Goal: Feedback & Contribution: Submit feedback/report problem

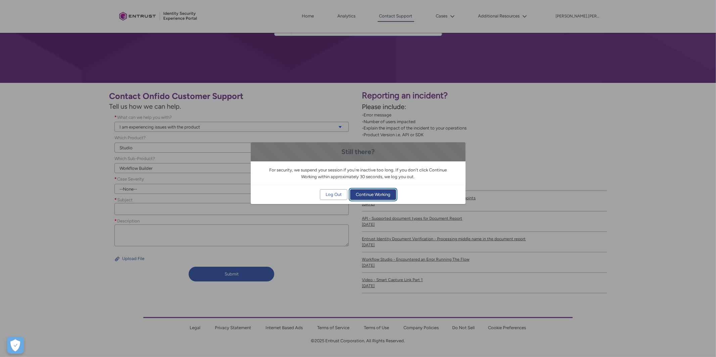
click at [364, 197] on span "Continue Working" at bounding box center [373, 195] width 35 height 10
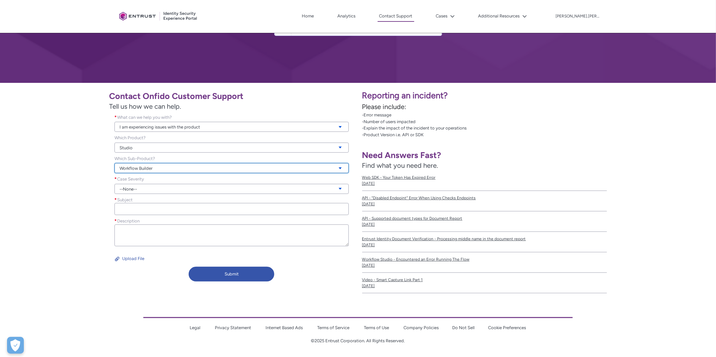
click at [161, 168] on link "Workflow Builder" at bounding box center [231, 168] width 234 height 10
click at [92, 172] on div "Contact Onfido Customer Support Tell us how we can help. What can we help you w…" at bounding box center [179, 186] width 350 height 198
click at [162, 151] on link "Studio" at bounding box center [231, 148] width 234 height 10
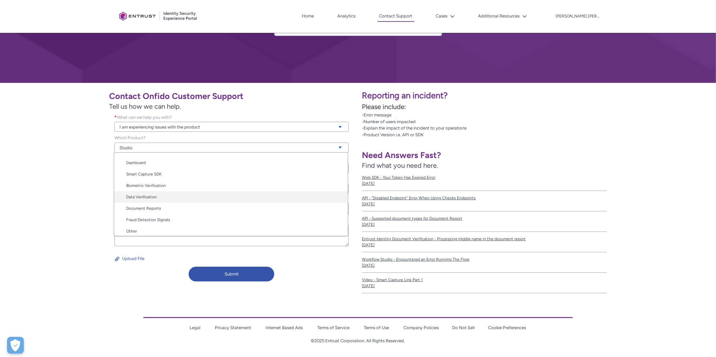
scroll to position [34, 0]
click at [94, 219] on div "Contact Onfido Customer Support Tell us how we can help. What can we help you w…" at bounding box center [179, 186] width 350 height 198
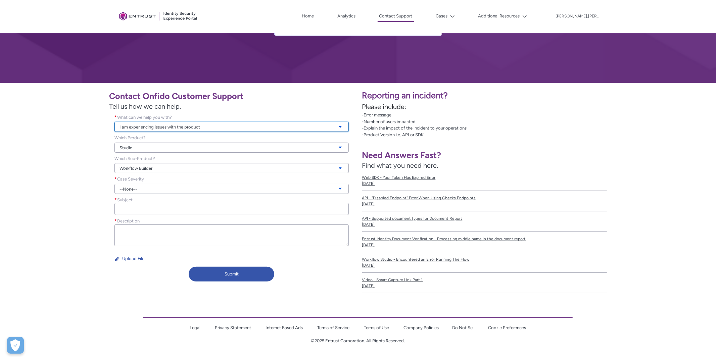
click at [185, 127] on link "I am experiencing issues with the product" at bounding box center [231, 127] width 234 height 10
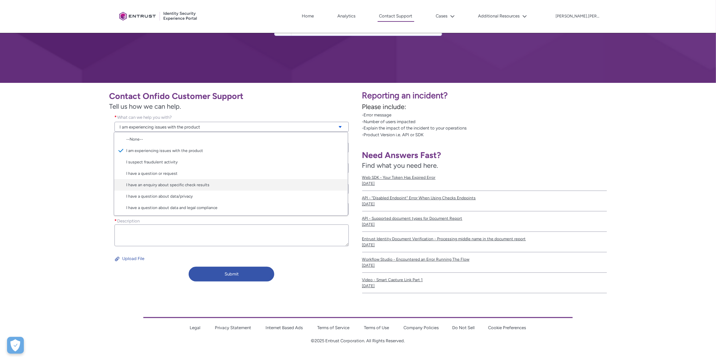
scroll to position [11, 0]
click at [76, 188] on div "Contact Onfido Customer Support Tell us how we can help. What can we help you w…" at bounding box center [179, 186] width 350 height 198
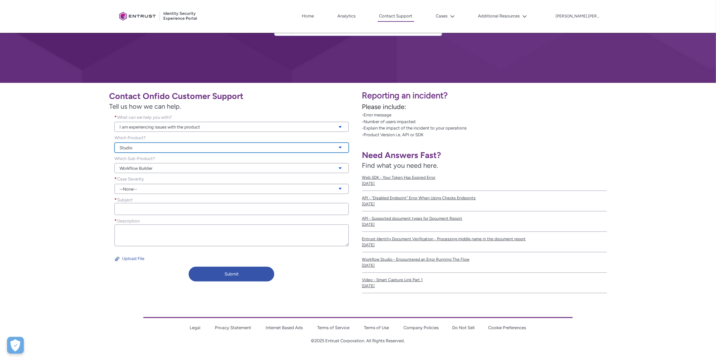
click at [153, 148] on link "Studio" at bounding box center [231, 148] width 234 height 10
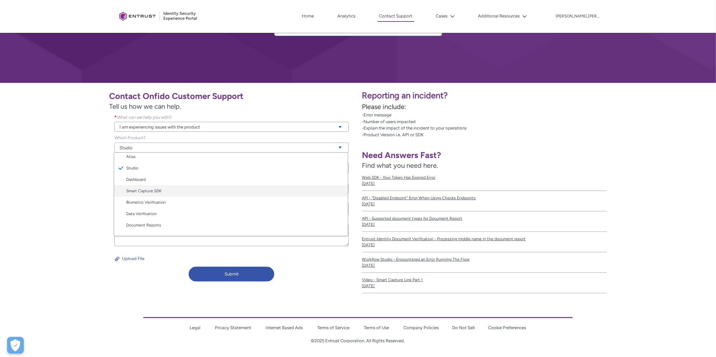
click at [179, 191] on link "Smart Capture SDK" at bounding box center [230, 190] width 233 height 11
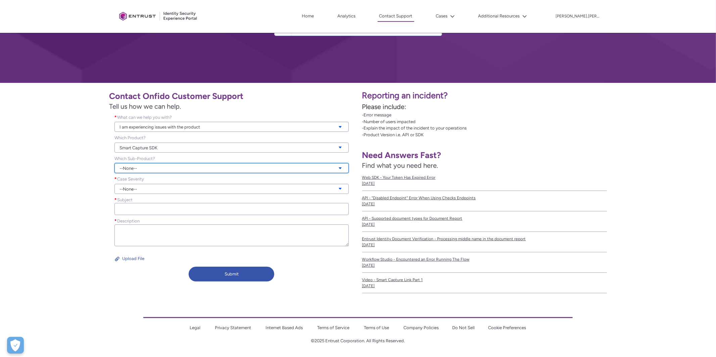
click at [179, 167] on link "--None--" at bounding box center [231, 168] width 234 height 10
click at [72, 203] on div "Contact Onfido Customer Support Tell us how we can help. What can we help you w…" at bounding box center [179, 186] width 350 height 198
click at [151, 149] on link "Smart Capture SDK" at bounding box center [231, 148] width 234 height 10
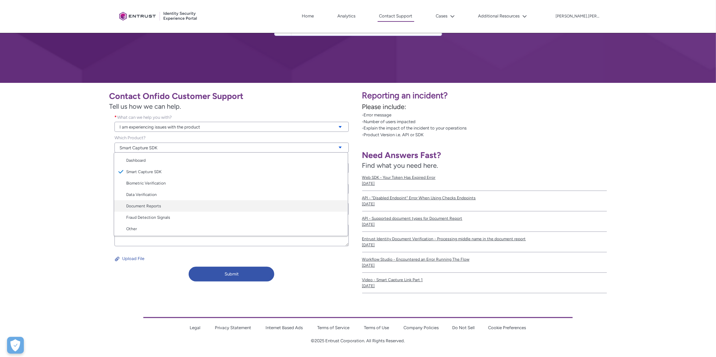
click at [174, 206] on link "Document Reports" at bounding box center [230, 205] width 233 height 11
click at [178, 146] on link "Document Reports" at bounding box center [231, 148] width 234 height 10
click at [49, 208] on div "Contact Onfido Customer Support Tell us how we can help. What can we help you w…" at bounding box center [179, 186] width 350 height 198
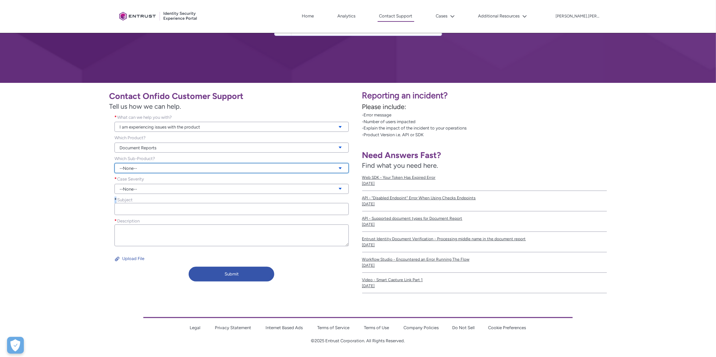
click at [135, 169] on link "--None--" at bounding box center [231, 168] width 234 height 10
click at [151, 213] on link "Document Report" at bounding box center [230, 214] width 233 height 11
click at [156, 192] on link "--None--" at bounding box center [231, 189] width 234 height 10
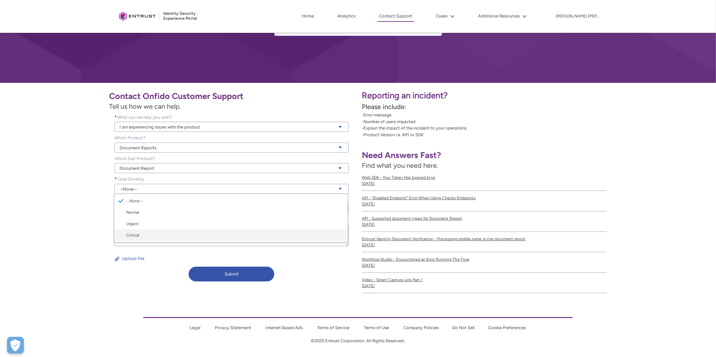
click at [160, 236] on link "Critical" at bounding box center [230, 234] width 233 height 11
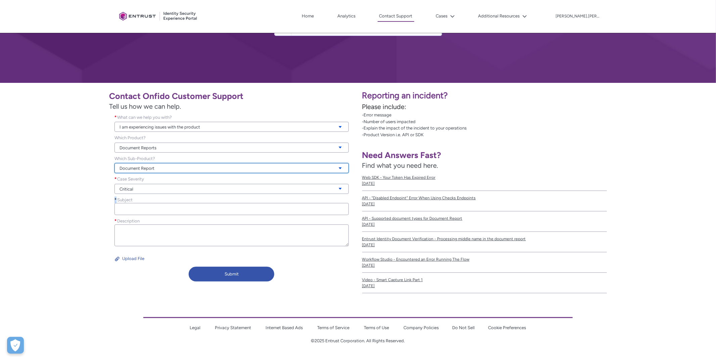
click at [166, 164] on link "Document Report" at bounding box center [231, 168] width 234 height 10
click at [92, 201] on div "Contact Onfido Customer Support Tell us how we can help. What can we help you w…" at bounding box center [179, 186] width 350 height 198
click at [152, 168] on link "Document Report" at bounding box center [231, 168] width 234 height 10
click at [57, 226] on div "Contact Onfido Customer Support Tell us how we can help. What can we help you w…" at bounding box center [179, 186] width 350 height 198
click at [154, 147] on link "Document Reports" at bounding box center [231, 148] width 234 height 10
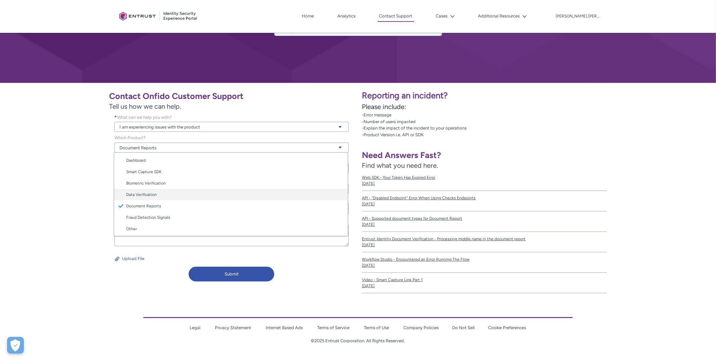
click at [173, 195] on link "Data Verification" at bounding box center [230, 194] width 233 height 11
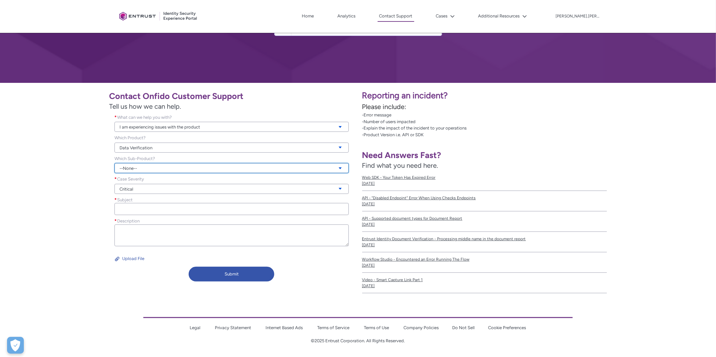
click at [178, 169] on link "--None--" at bounding box center [231, 168] width 234 height 10
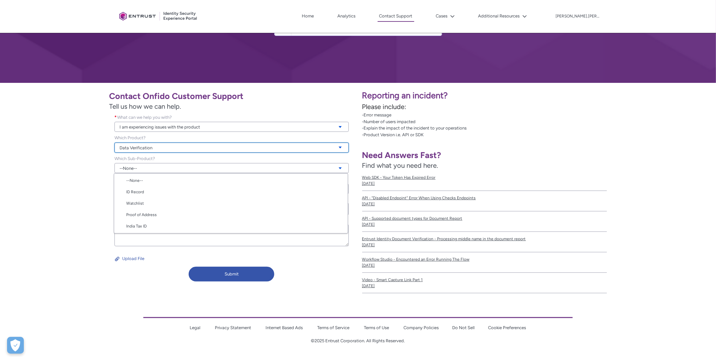
click at [174, 146] on link "Data Verification" at bounding box center [231, 148] width 234 height 10
click at [168, 147] on link "Data Verification" at bounding box center [231, 148] width 234 height 10
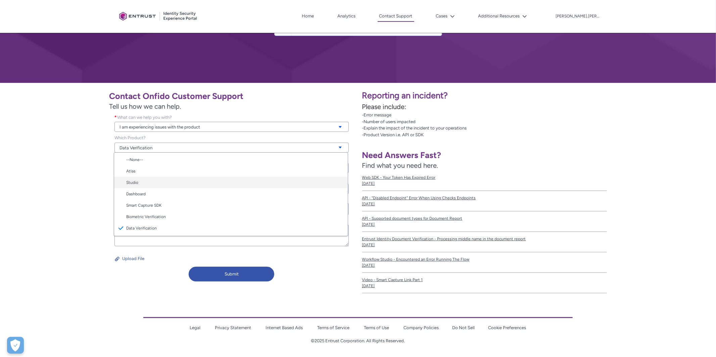
click at [174, 179] on link "Studio" at bounding box center [230, 182] width 233 height 11
click at [187, 148] on link "Studio" at bounding box center [231, 148] width 234 height 10
click at [178, 194] on link "Data Verification" at bounding box center [230, 194] width 233 height 11
click at [170, 166] on link "--None--" at bounding box center [231, 168] width 234 height 10
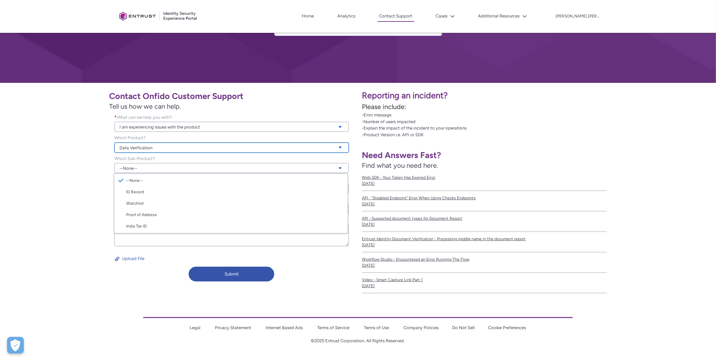
click at [174, 150] on link "Data Verification" at bounding box center [231, 148] width 234 height 10
click at [165, 150] on link "Data Verification" at bounding box center [231, 148] width 234 height 10
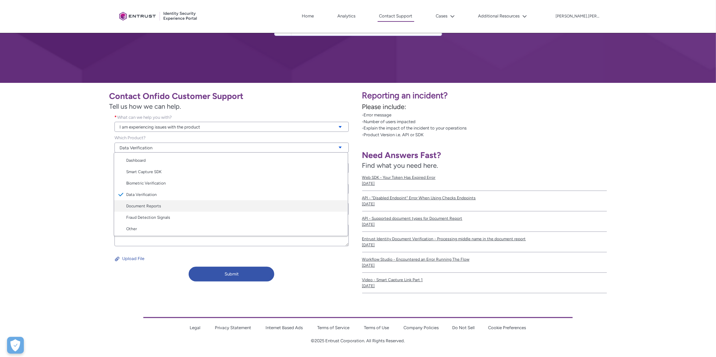
click at [171, 206] on link "Document Reports" at bounding box center [230, 205] width 233 height 11
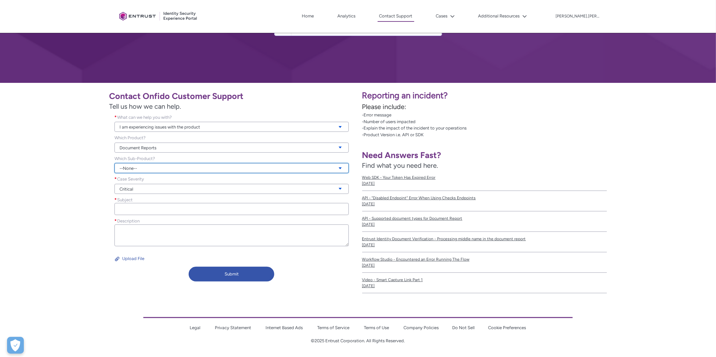
click at [159, 166] on link "--None--" at bounding box center [231, 168] width 234 height 10
click at [159, 215] on link "Document Report" at bounding box center [230, 214] width 233 height 11
click at [160, 190] on link "Critical" at bounding box center [231, 189] width 234 height 10
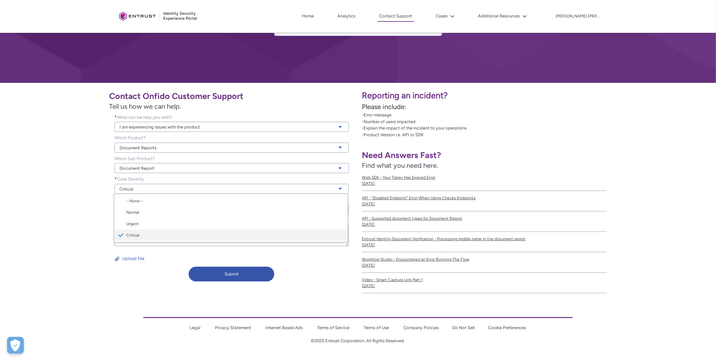
click at [154, 234] on link "Critical" at bounding box center [230, 234] width 233 height 11
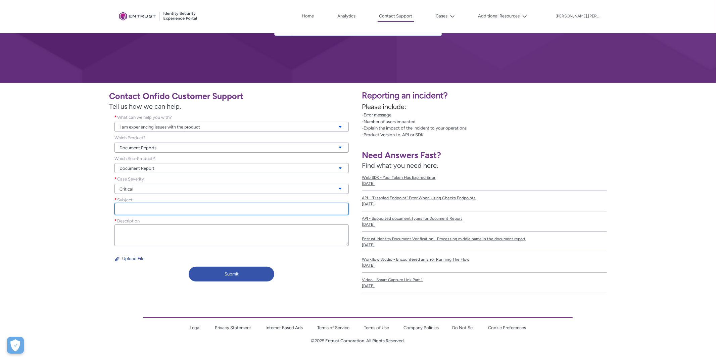
click at [157, 211] on input "Subject *" at bounding box center [231, 209] width 234 height 12
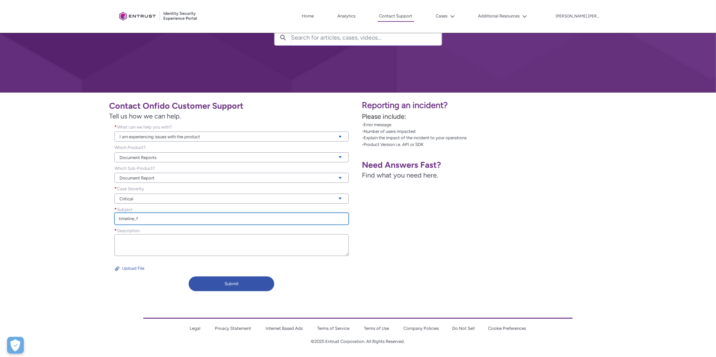
scroll to position [65, 0]
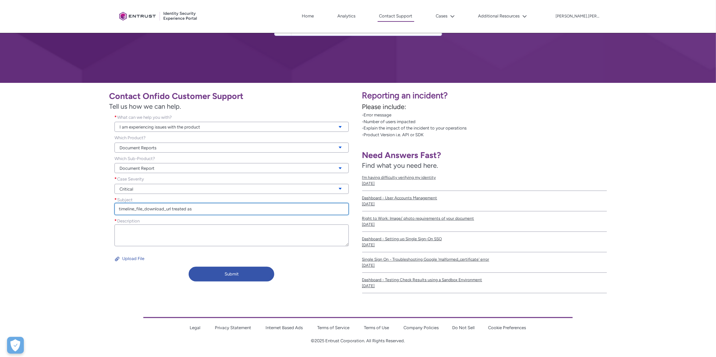
click at [171, 207] on input "timeline_file_download_url treated as" at bounding box center [231, 209] width 234 height 12
click at [226, 209] on input "timeline_file_download_url value treated as" at bounding box center [231, 209] width 234 height 12
type input "timeline_file_download_url value treated as attack"
click at [210, 228] on textarea "Description *" at bounding box center [231, 235] width 234 height 22
click at [157, 209] on input "timeline_file_download_url value treated as attack" at bounding box center [231, 209] width 234 height 12
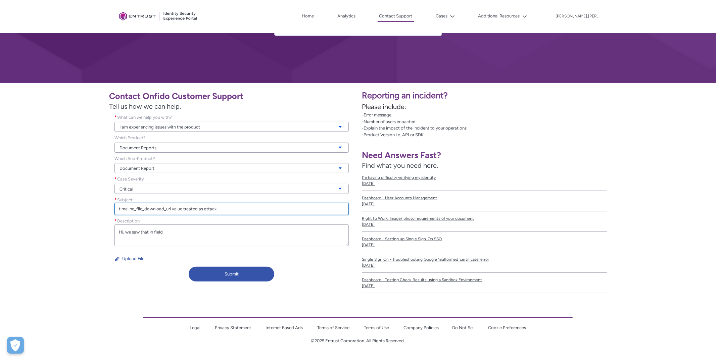
click at [157, 209] on input "timeline_file_download_url value treated as attack" at bounding box center [231, 209] width 234 height 12
click at [184, 233] on textarea "Hi, we saw that in field" at bounding box center [231, 235] width 234 height 22
paste textarea "timeline_file_download_url"
paste textarea "workflow_timeline_file.created"
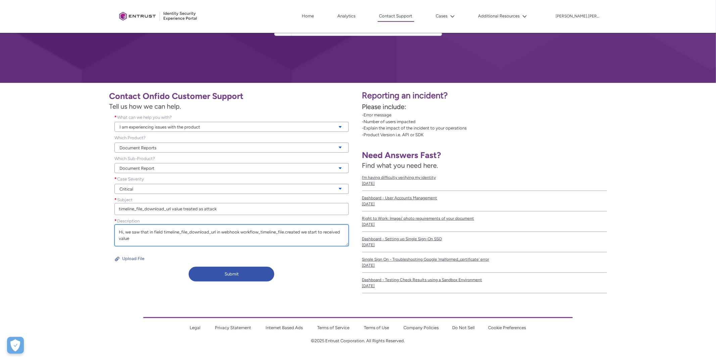
type textarea "Hi, we saw that in field timeline_file_download_url in webhook workflow_timelin…"
click at [182, 208] on input "timeline_file_download_url value treated as attack" at bounding box center [231, 209] width 234 height 12
paste input "0x20"
type input "timeline_file_download_url value (0x20) treated as attack"
click at [200, 239] on textarea "Hi, we saw that in field timeline_file_download_url in webhook workflow_timelin…" at bounding box center [231, 235] width 234 height 22
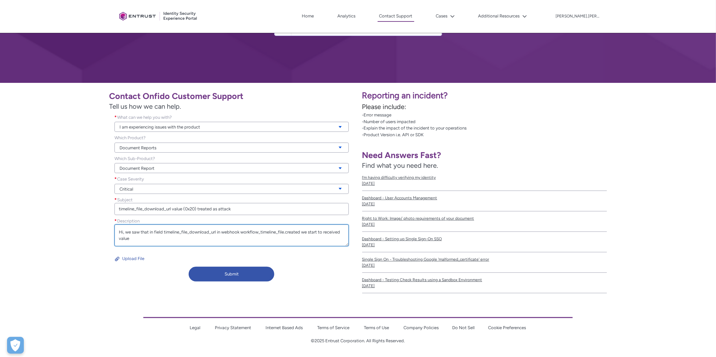
paste textarea "0x20"
paste textarea ""workflow_run_id": "9cdae8c5-f1a1-4d15-befa-289f0eb0329c""
drag, startPoint x: 124, startPoint y: 237, endPoint x: 117, endPoint y: 237, distance: 7.4
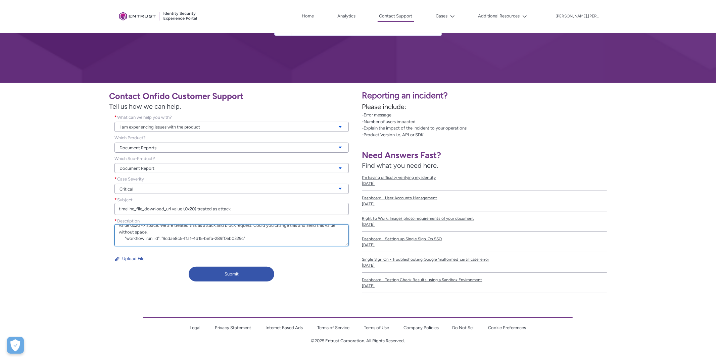
click at [117, 237] on textarea "Hi, we saw that in field timeline_file_download_url in webhook workflow_timelin…" at bounding box center [231, 235] width 234 height 22
click at [131, 258] on button "Upload File" at bounding box center [129, 258] width 30 height 11
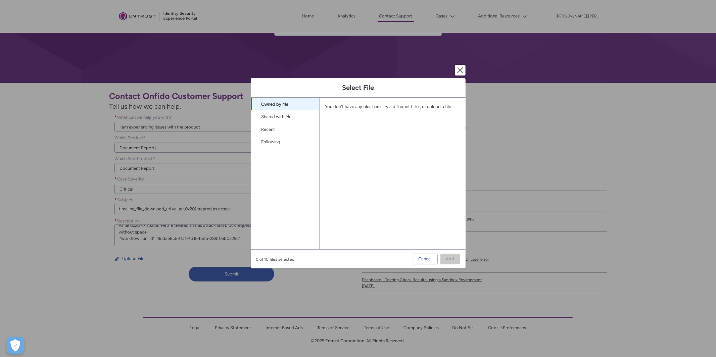
click at [361, 158] on div "You don't have any files here. Try a different filter, or upload a file. Loadin…" at bounding box center [389, 173] width 141 height 151
click at [375, 106] on div "You don't have any files here. Try a different filter, or upload a file." at bounding box center [390, 106] width 130 height 7
click at [434, 107] on div "You don't have any files here. Try a different filter, or upload a file." at bounding box center [390, 106] width 130 height 7
click at [460, 70] on button "Cancel and close" at bounding box center [460, 70] width 11 height 11
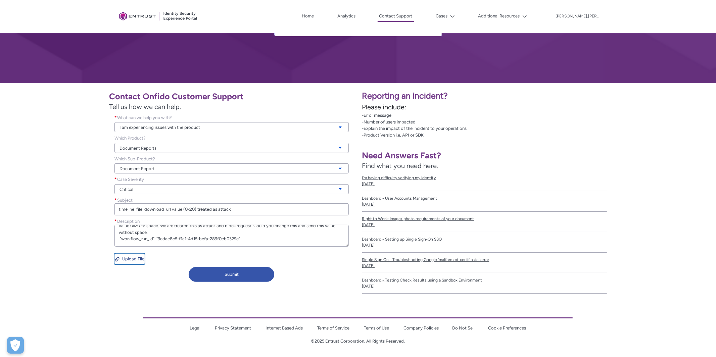
scroll to position [65, 0]
click at [135, 258] on button "Upload File" at bounding box center [129, 258] width 30 height 11
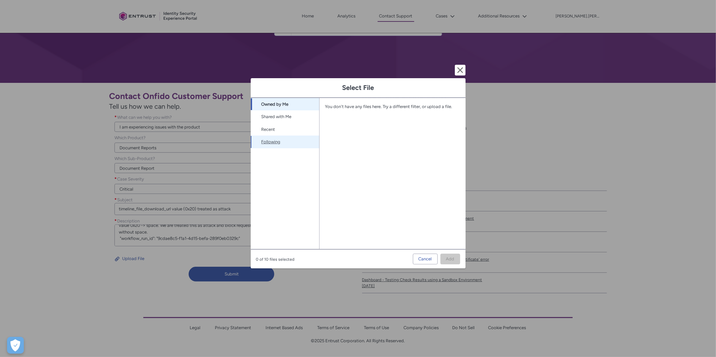
click at [278, 139] on link "Following" at bounding box center [285, 142] width 68 height 13
click at [277, 129] on link "Recent" at bounding box center [285, 129] width 68 height 13
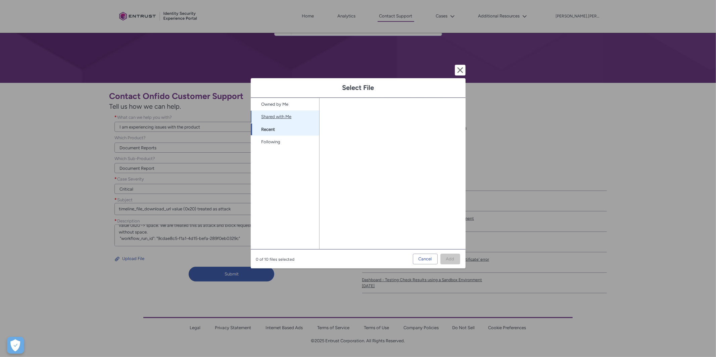
click at [282, 117] on link "Shared with Me" at bounding box center [285, 116] width 68 height 13
click at [285, 104] on link "Owned by Me" at bounding box center [285, 104] width 68 height 13
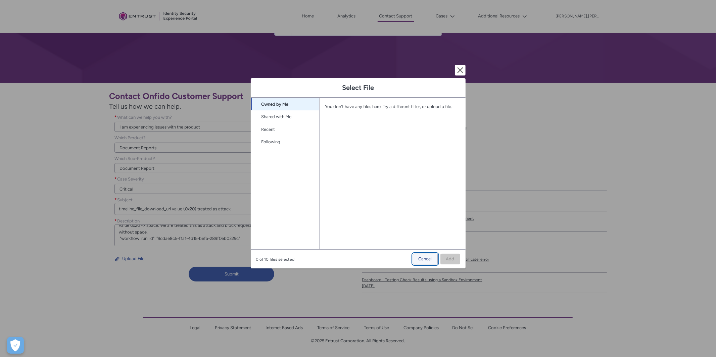
click at [424, 257] on span "Cancel" at bounding box center [424, 259] width 13 height 10
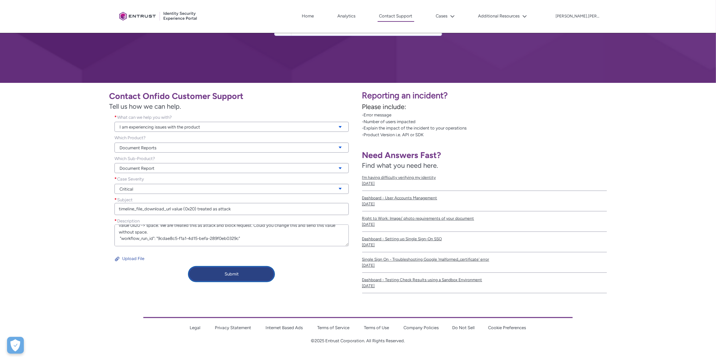
click at [257, 274] on button "Submit" at bounding box center [232, 274] width 86 height 15
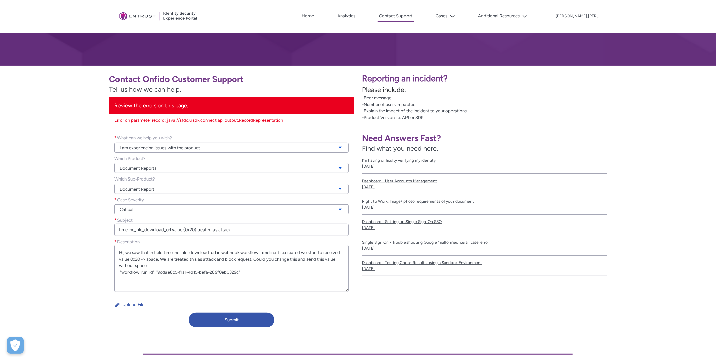
scroll to position [0, 0]
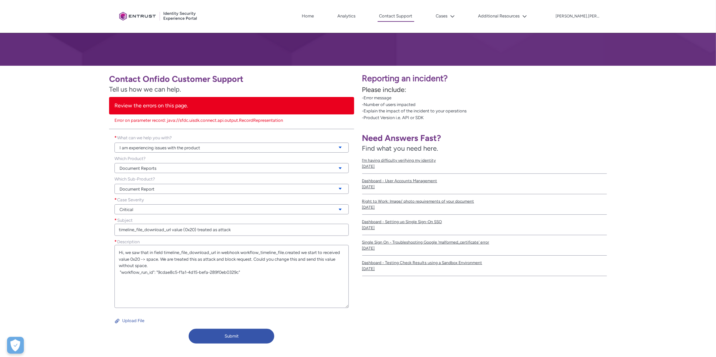
drag, startPoint x: 346, startPoint y: 265, endPoint x: 346, endPoint y: 306, distance: 41.3
click at [346, 306] on textarea "Hi, we saw that in field timeline_file_download_url in webhook workflow_timelin…" at bounding box center [231, 276] width 234 height 63
click at [117, 272] on textarea "Hi, we saw that in field timeline_file_download_url in webhook workflow_timelin…" at bounding box center [231, 276] width 234 height 63
type textarea "Hi, we saw that in field timeline_file_download_url in webhook workflow_timelin…"
drag, startPoint x: 196, startPoint y: 231, endPoint x: 185, endPoint y: 231, distance: 11.1
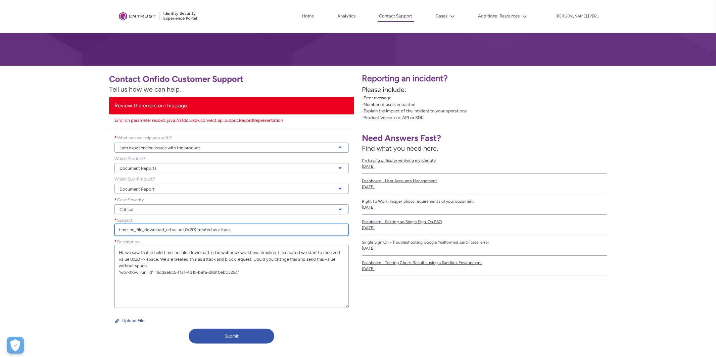
click at [185, 231] on input "timeline_file_download_url value (0x20) treated as attack" at bounding box center [231, 230] width 234 height 12
type input "timeline_file_download_url value treated as attack"
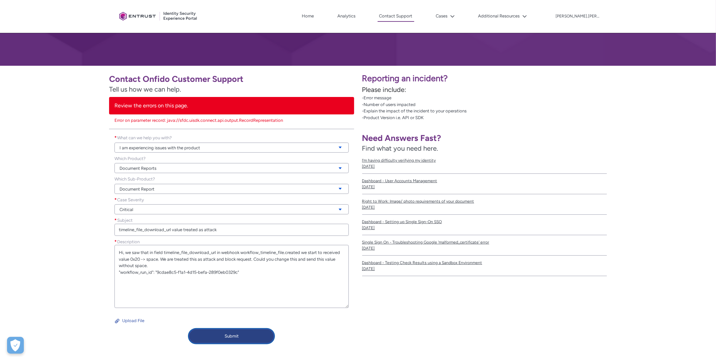
click at [221, 337] on button "Submit" at bounding box center [232, 336] width 86 height 15
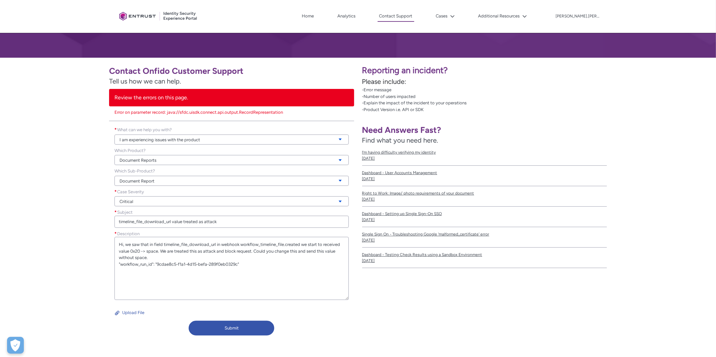
scroll to position [95, 0]
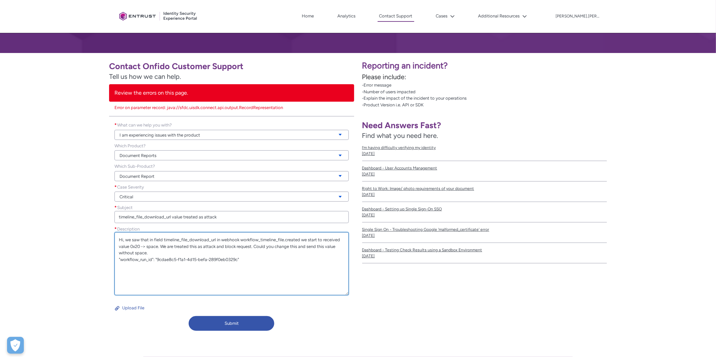
click at [206, 260] on textarea "Hi, we saw that in field timeline_file_download_url in webhook workflow_timelin…" at bounding box center [231, 263] width 234 height 63
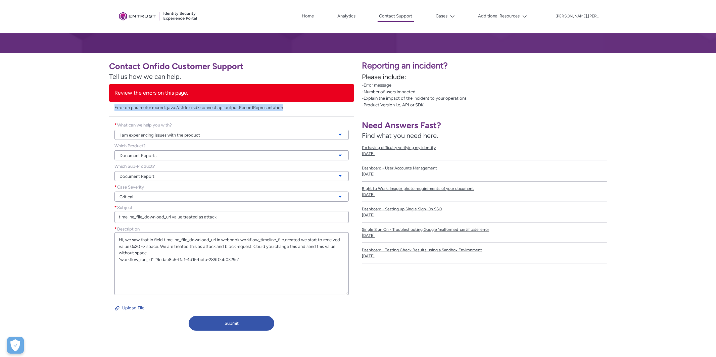
click at [221, 107] on link "Error on parameter record: java://sfdc.uisdk.connect.api.output.RecordRepresent…" at bounding box center [198, 107] width 168 height 5
click at [295, 107] on li "Error on parameter record: java://sfdc.uisdk.connect.api.output.RecordRepresent…" at bounding box center [231, 107] width 234 height 7
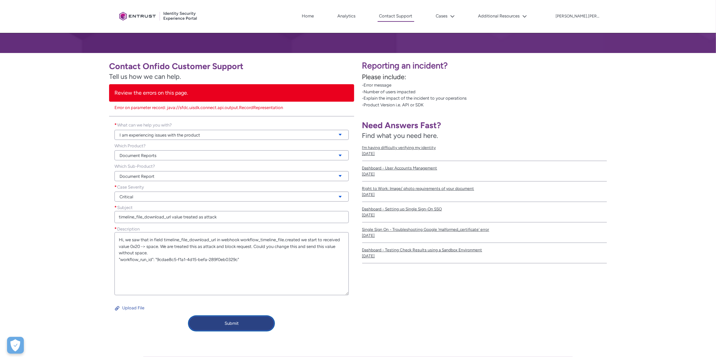
click at [219, 321] on button "Submit" at bounding box center [232, 323] width 86 height 15
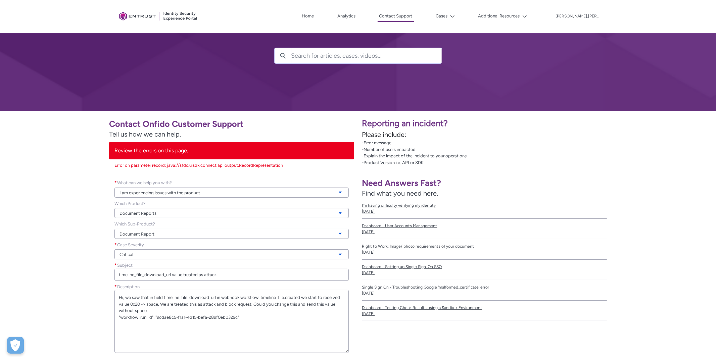
scroll to position [41, 0]
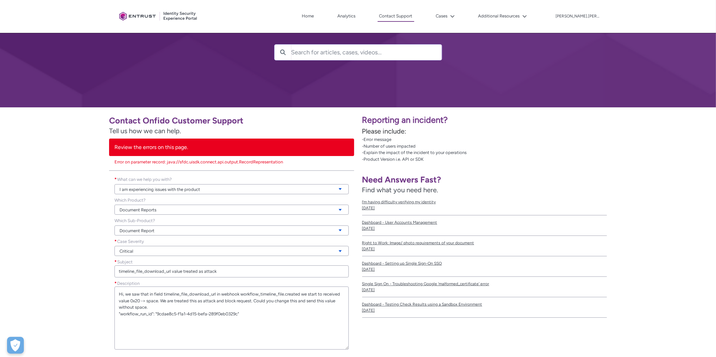
click at [193, 162] on link "Error on parameter record: java://sfdc.uisdk.connect.api.output.RecordRepresent…" at bounding box center [198, 161] width 168 height 5
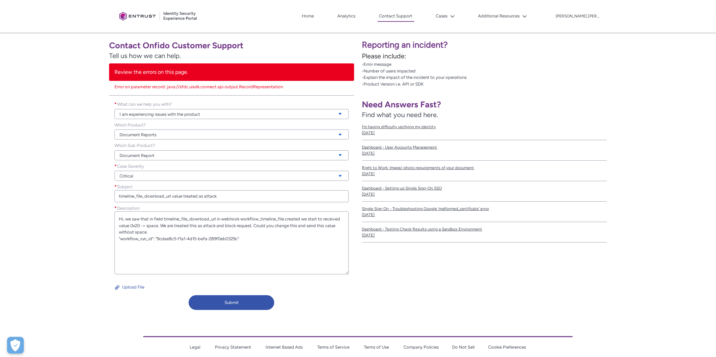
scroll to position [119, 0]
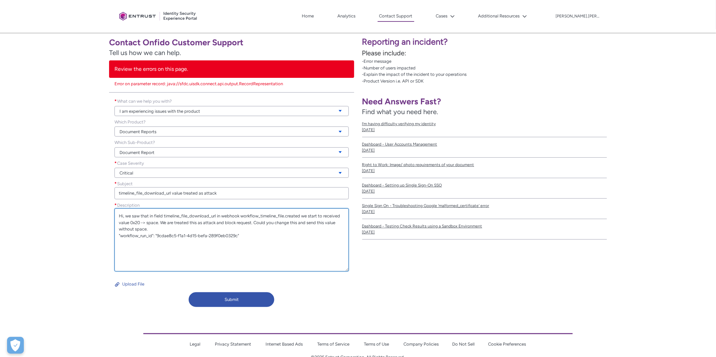
drag, startPoint x: 142, startPoint y: 222, endPoint x: 130, endPoint y: 222, distance: 11.8
click at [130, 222] on textarea "Hi, we saw that in field timeline_file_download_url in webhook workflow_timelin…" at bounding box center [231, 239] width 234 height 63
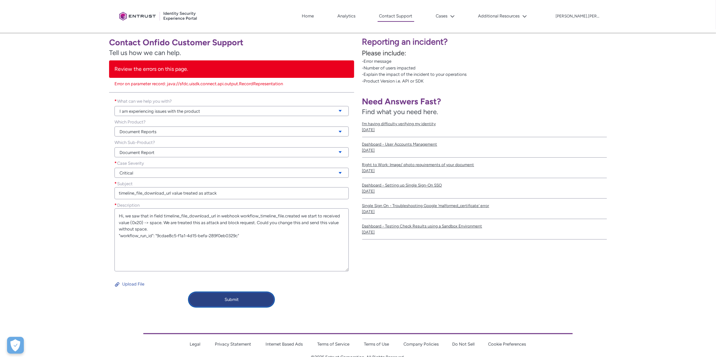
click at [216, 304] on button "Submit" at bounding box center [232, 299] width 86 height 15
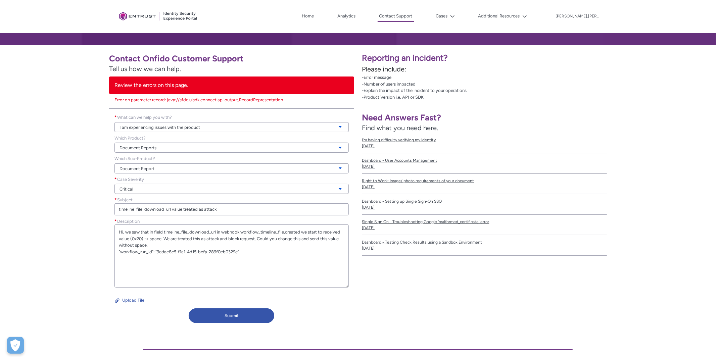
scroll to position [103, 0]
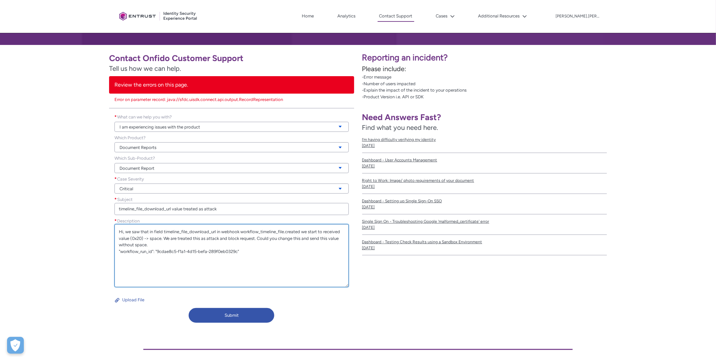
drag, startPoint x: 143, startPoint y: 238, endPoint x: 130, endPoint y: 238, distance: 12.4
click at [130, 238] on textarea "Hi, we saw that in field timeline_file_download_url in webhook workflow_timelin…" at bounding box center [231, 255] width 234 height 63
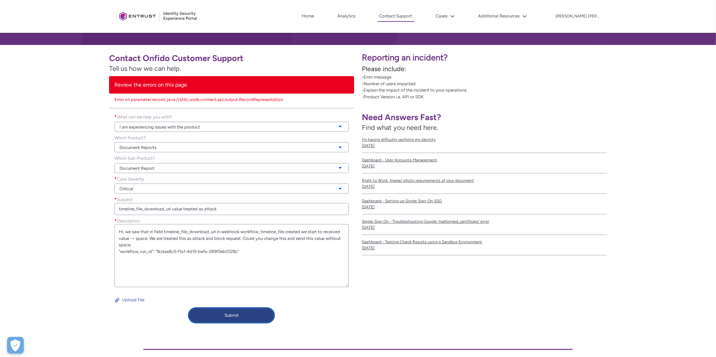
click at [226, 313] on button "Submit" at bounding box center [232, 315] width 86 height 15
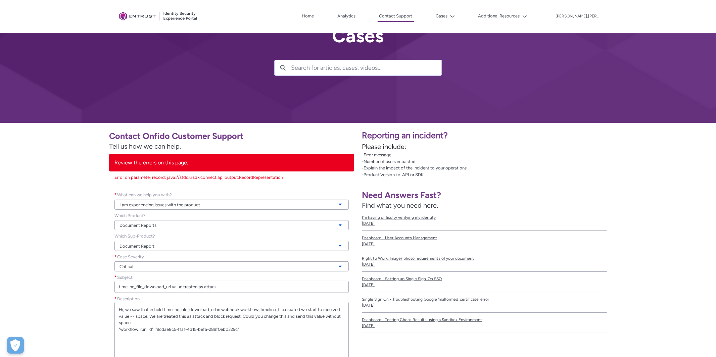
scroll to position [0, 0]
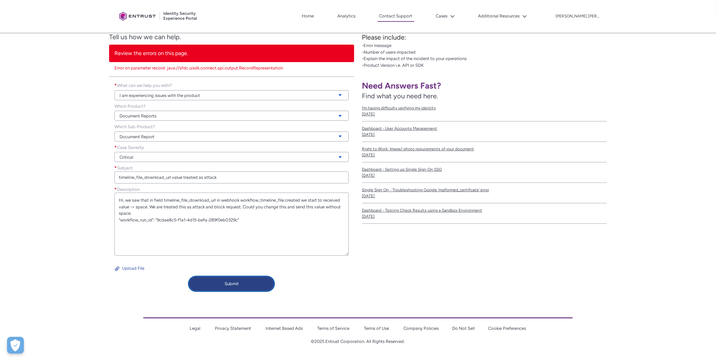
click at [218, 281] on button "Submit" at bounding box center [232, 283] width 86 height 15
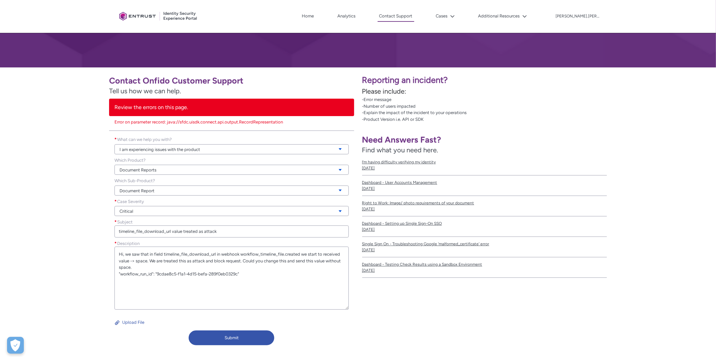
scroll to position [111, 0]
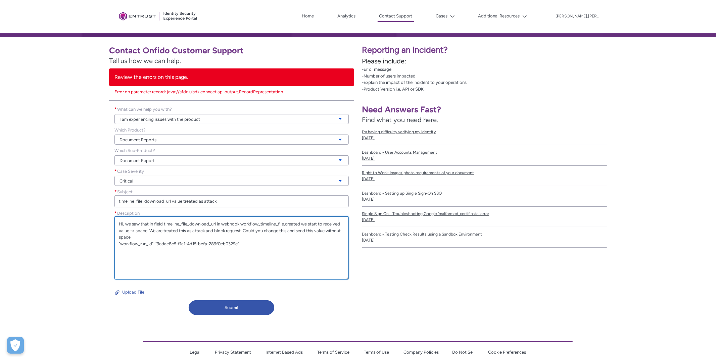
click at [179, 242] on textarea "Hi, we saw that in field timeline_file_download_url in webhook workflow_timelin…" at bounding box center [231, 247] width 234 height 63
paste textarea "0x20"
click at [200, 243] on textarea "Hi, we saw that in field timeline_file_download_url in webhook workflow_timelin…" at bounding box center [231, 247] width 234 height 63
type textarea "Hi, we saw that in field timeline_file_download_url in webhook workflow_timelin…"
click at [233, 91] on link "Error on parameter record: java://sfdc.uisdk.connect.api.output.RecordRepresent…" at bounding box center [198, 91] width 168 height 5
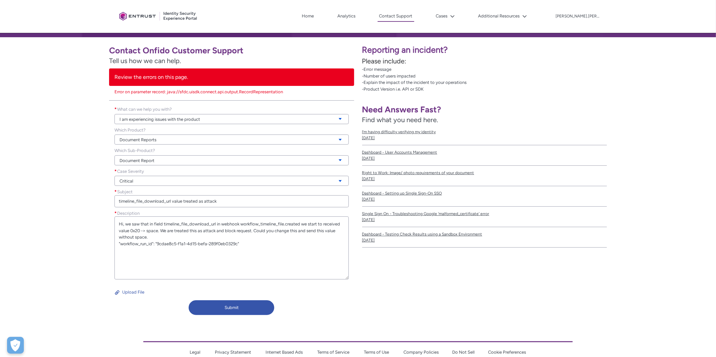
click at [233, 91] on link "Error on parameter record: java://sfdc.uisdk.connect.api.output.RecordRepresent…" at bounding box center [198, 91] width 168 height 5
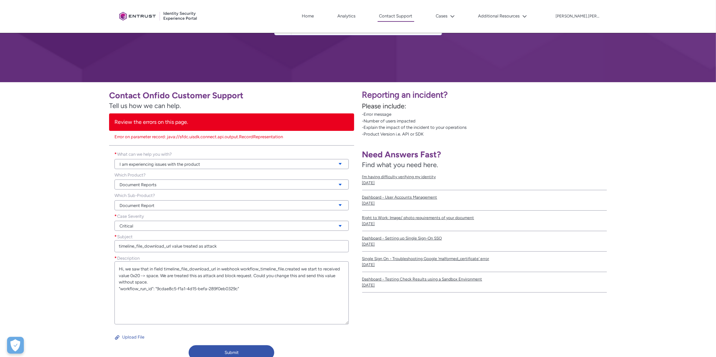
scroll to position [63, 0]
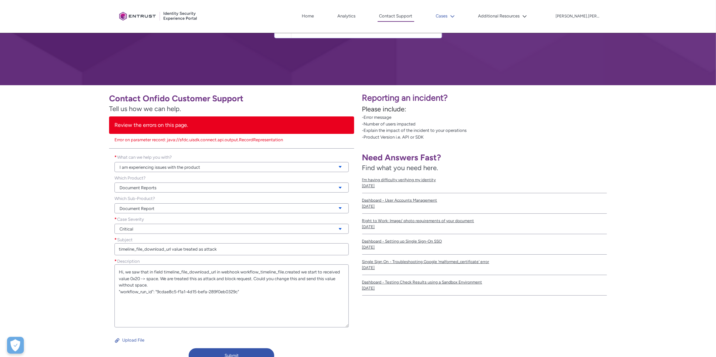
click at [455, 15] on lightning-icon at bounding box center [451, 16] width 7 height 5
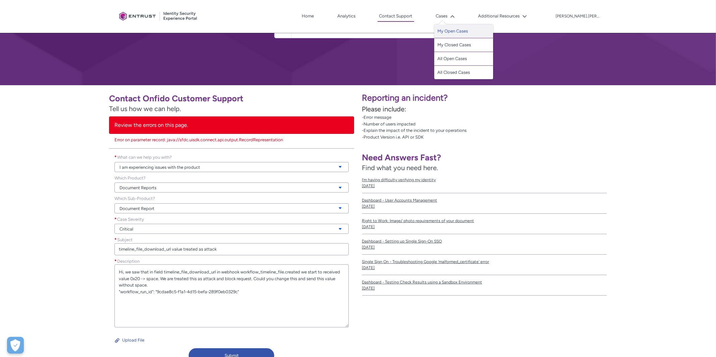
click at [468, 32] on link "My Open Cases" at bounding box center [463, 31] width 59 height 14
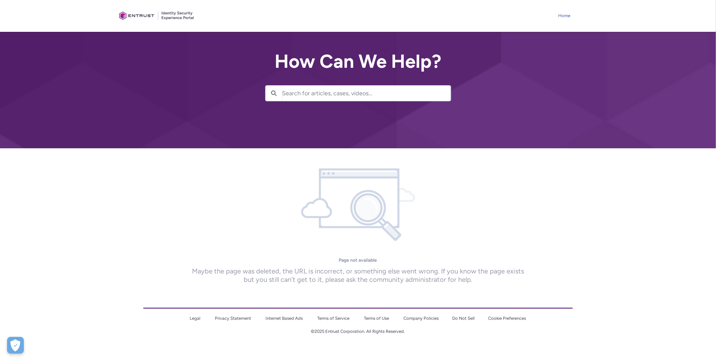
click at [565, 14] on link "Home" at bounding box center [564, 16] width 15 height 10
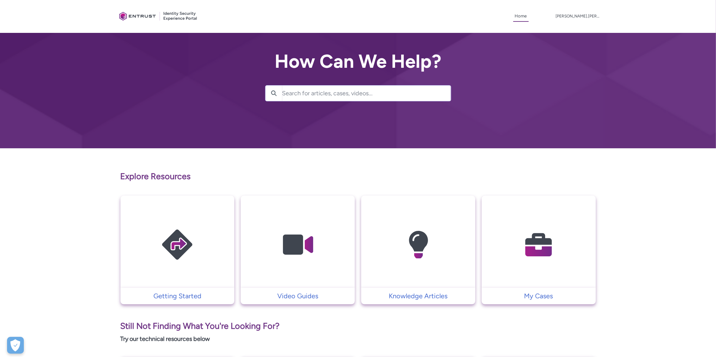
click at [536, 237] on img at bounding box center [539, 245] width 64 height 72
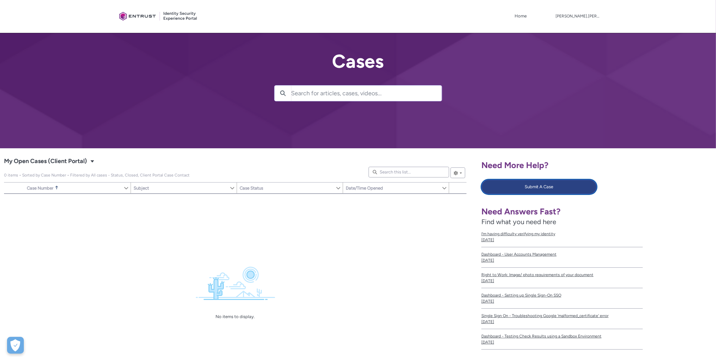
click at [526, 189] on button "Submit A Case" at bounding box center [538, 186] width 115 height 15
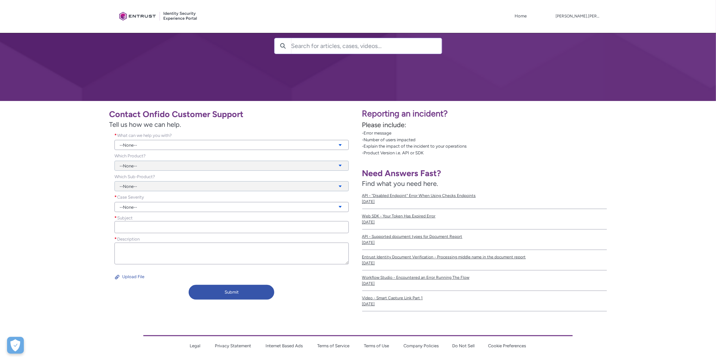
scroll to position [65, 0]
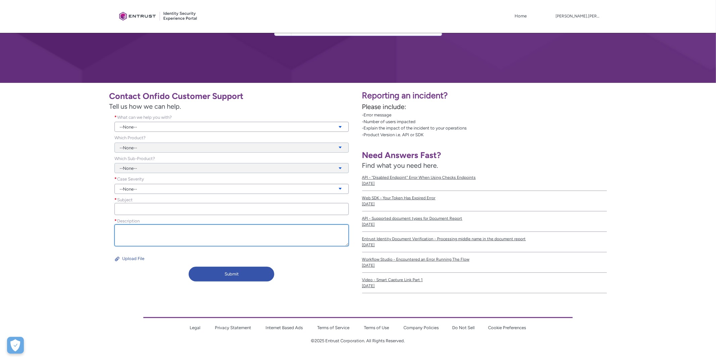
click at [191, 232] on textarea "Description *" at bounding box center [231, 235] width 234 height 22
paste textarea "Hi, we saw that in field timeline_file_download_url in webhook workflow_timelin…"
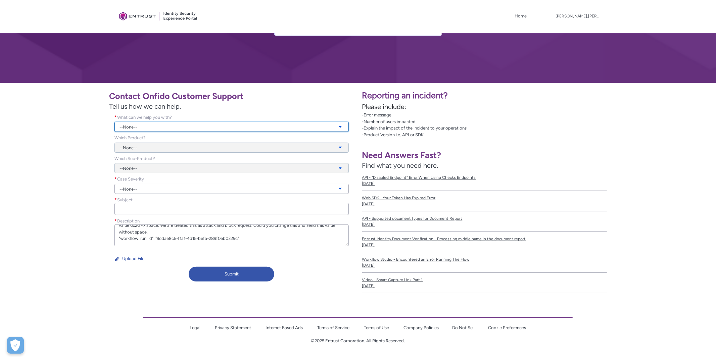
type textarea "Hi, we saw that in field timeline_file_download_url in webhook workflow_timelin…"
click at [169, 127] on link "--None--" at bounding box center [231, 127] width 234 height 10
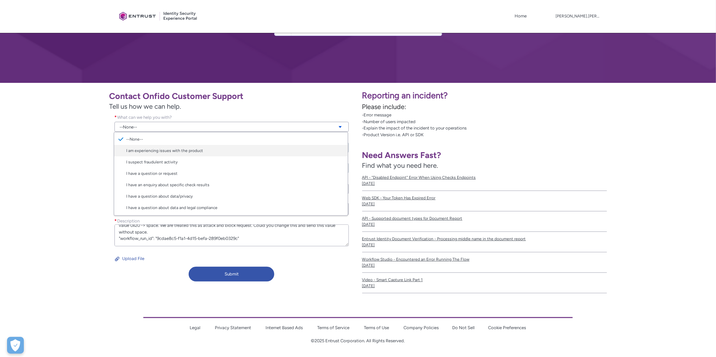
click at [168, 150] on link "I am experiencing issues with the product" at bounding box center [230, 150] width 233 height 11
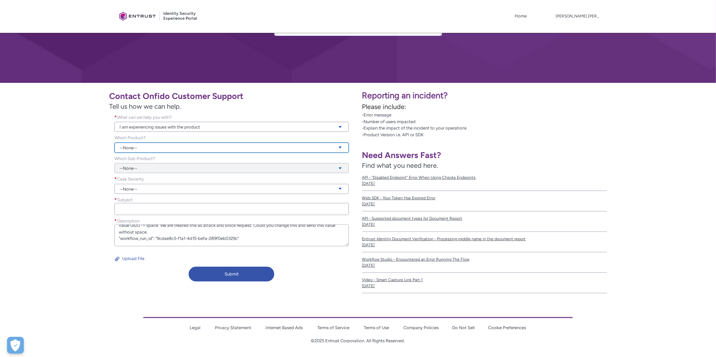
click at [168, 149] on link "--None--" at bounding box center [231, 148] width 234 height 10
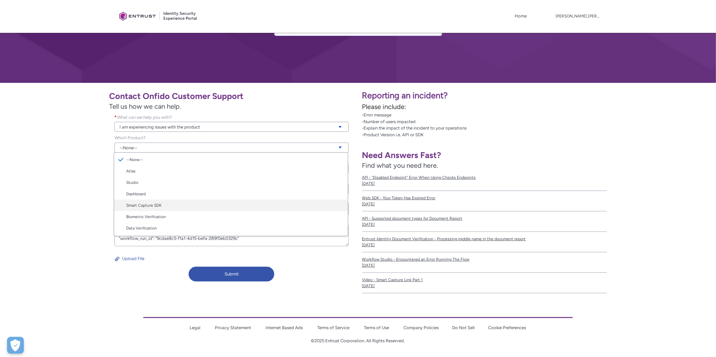
click at [159, 204] on link "Smart Capture SDK" at bounding box center [230, 205] width 233 height 11
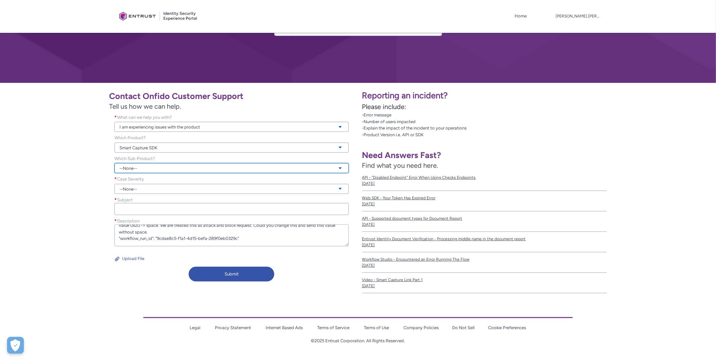
click at [162, 167] on link "--None--" at bounding box center [231, 168] width 234 height 10
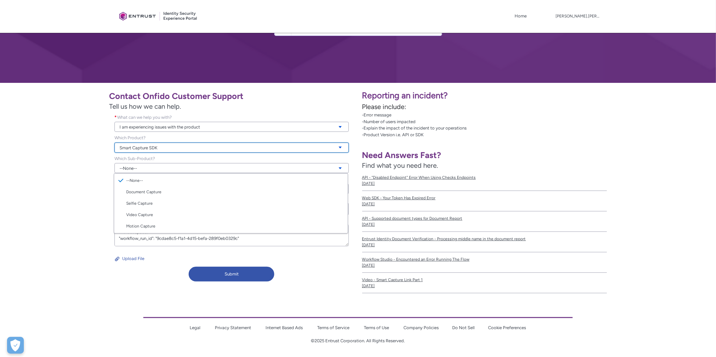
click at [164, 149] on link "Smart Capture SDK" at bounding box center [231, 148] width 234 height 10
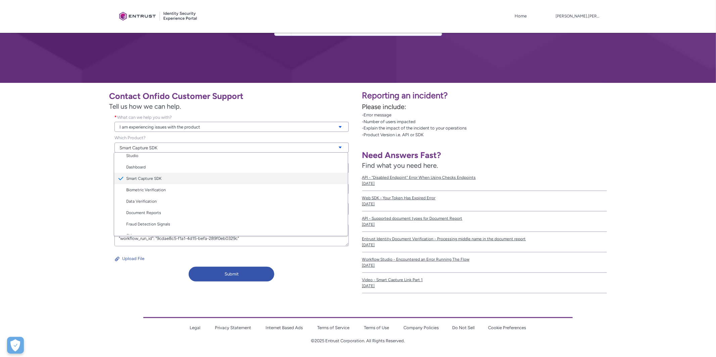
scroll to position [27, 0]
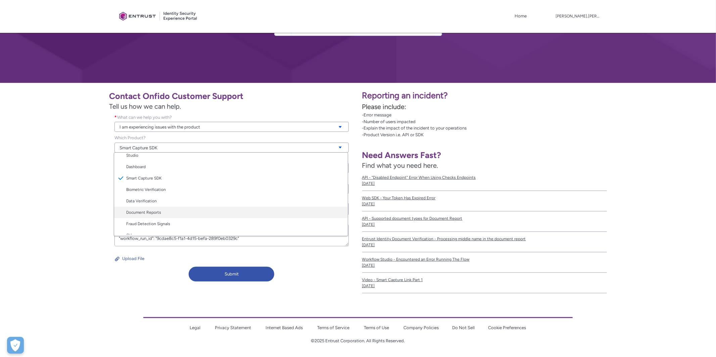
click at [155, 214] on link "Document Reports" at bounding box center [230, 212] width 233 height 11
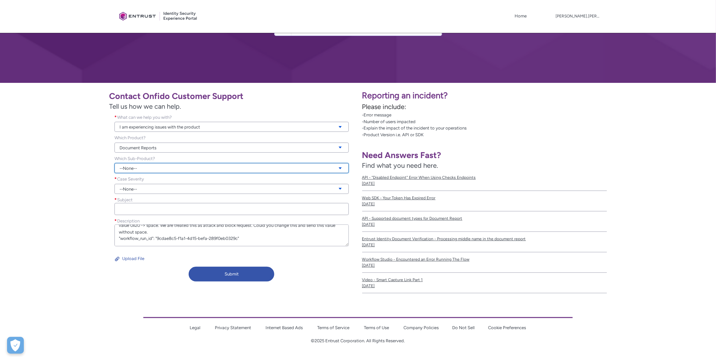
click at [155, 166] on link "--None--" at bounding box center [231, 168] width 234 height 10
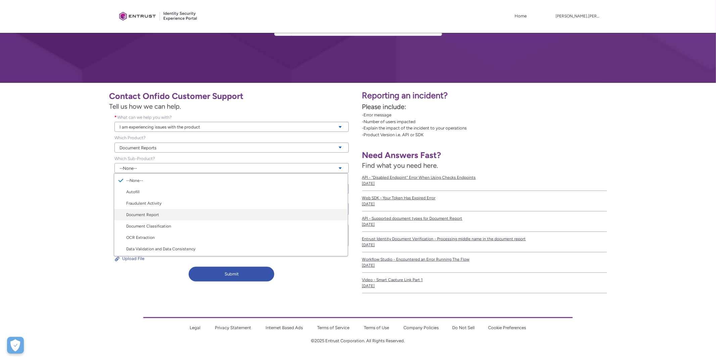
click at [165, 216] on link "Document Report" at bounding box center [230, 214] width 233 height 11
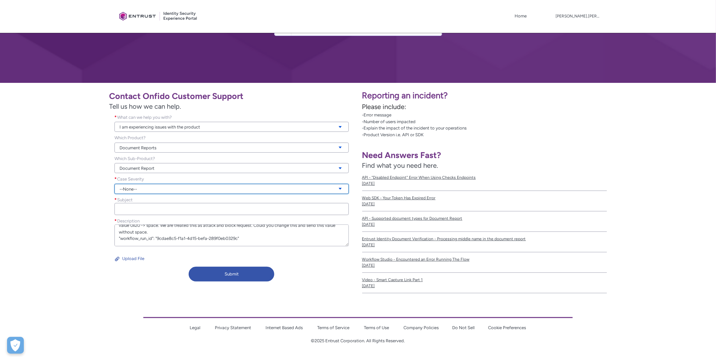
click at [160, 186] on link "--None--" at bounding box center [231, 189] width 234 height 10
click at [161, 228] on link "Urgent" at bounding box center [230, 223] width 233 height 11
click at [164, 189] on link "Urgent" at bounding box center [231, 189] width 234 height 10
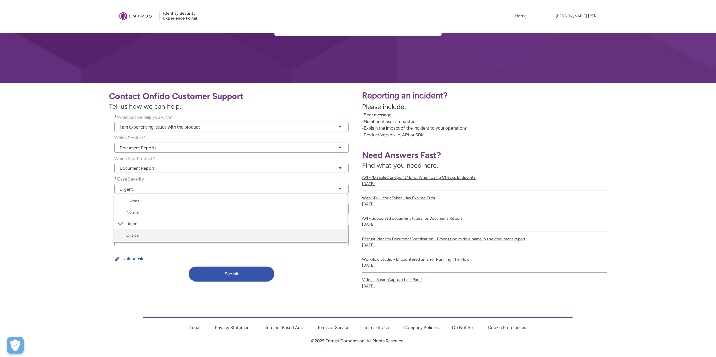
click at [152, 236] on link "Critical" at bounding box center [230, 234] width 233 height 11
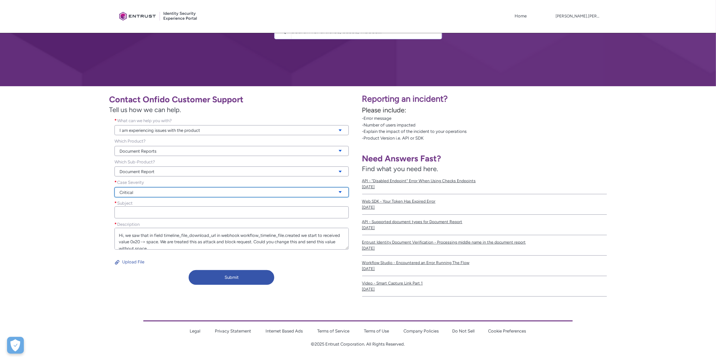
scroll to position [61, 0]
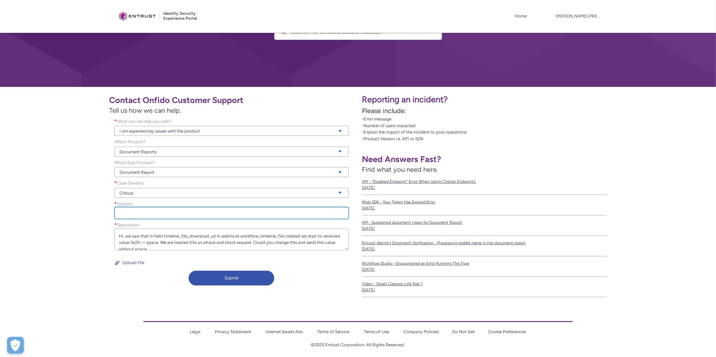
click at [153, 215] on input "Subject *" at bounding box center [231, 213] width 234 height 12
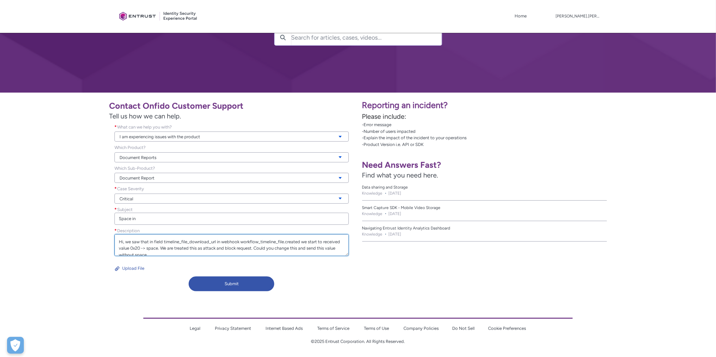
drag, startPoint x: 164, startPoint y: 242, endPoint x: 300, endPoint y: 239, distance: 136.2
click at [300, 239] on textarea "Hi, we saw that in field timeline_file_download_url in webhook workflow_timelin…" at bounding box center [231, 245] width 234 height 22
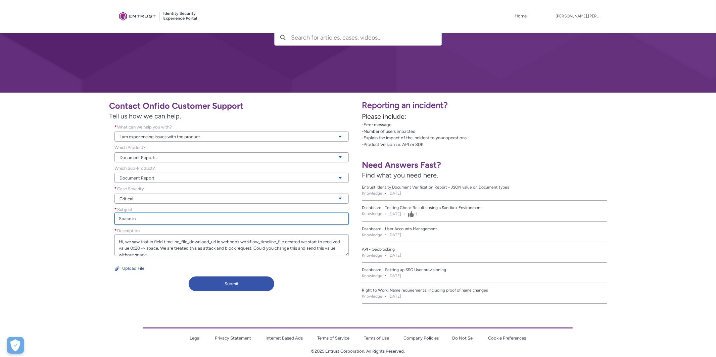
click at [245, 221] on input "Space in" at bounding box center [231, 219] width 234 height 12
paste input "timeline_file_download_url in webhook workflow_timeline_file.created"
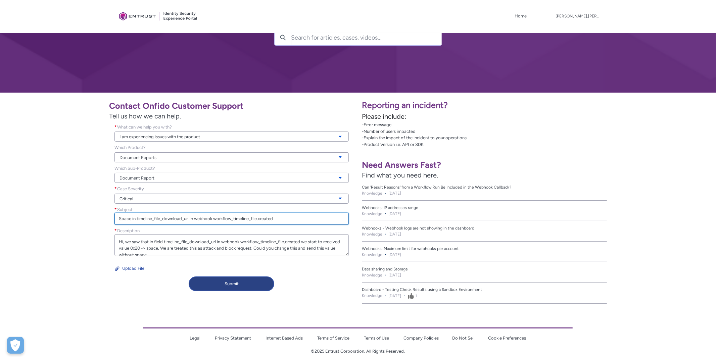
type input "Space in timeline_file_download_url in webhook workflow_timeline_file.created"
click at [231, 282] on button "Submit" at bounding box center [232, 283] width 86 height 15
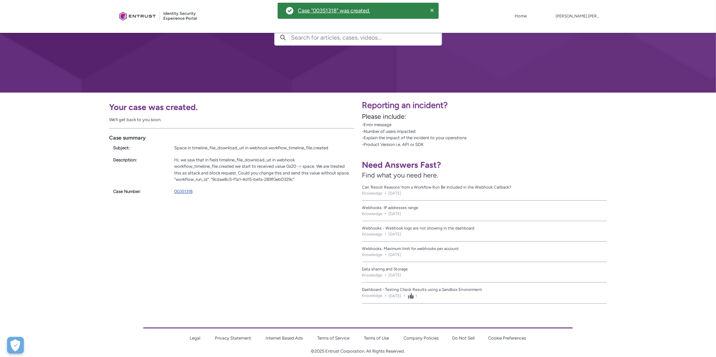
click at [187, 190] on link "00351318" at bounding box center [183, 191] width 18 height 5
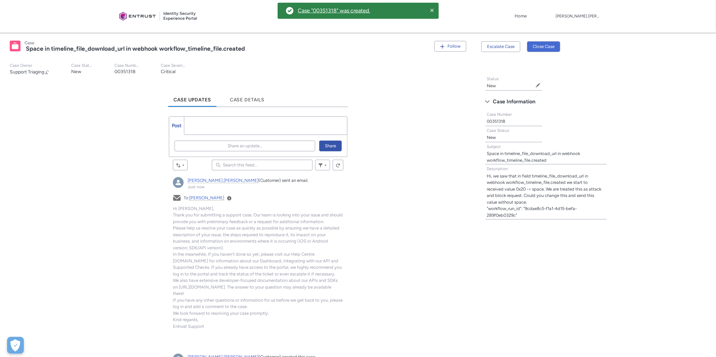
scroll to position [121, 0]
